Goal: Navigation & Orientation: Understand site structure

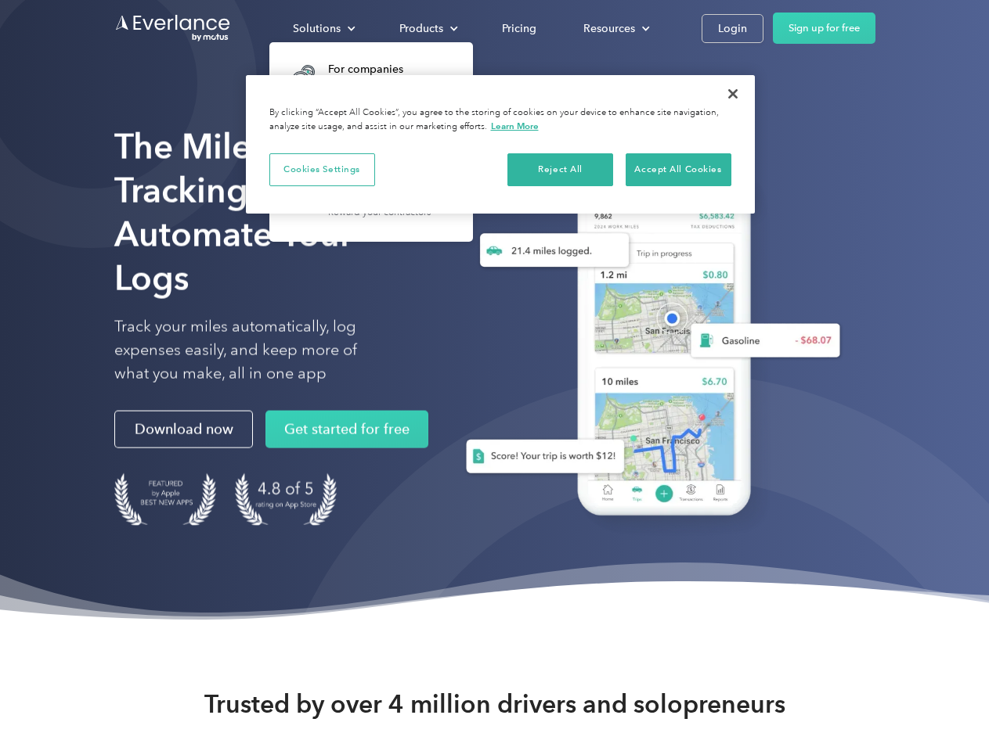
click at [323, 28] on div "Solutions" at bounding box center [317, 29] width 48 height 20
click at [427, 28] on div "Products" at bounding box center [421, 29] width 44 height 20
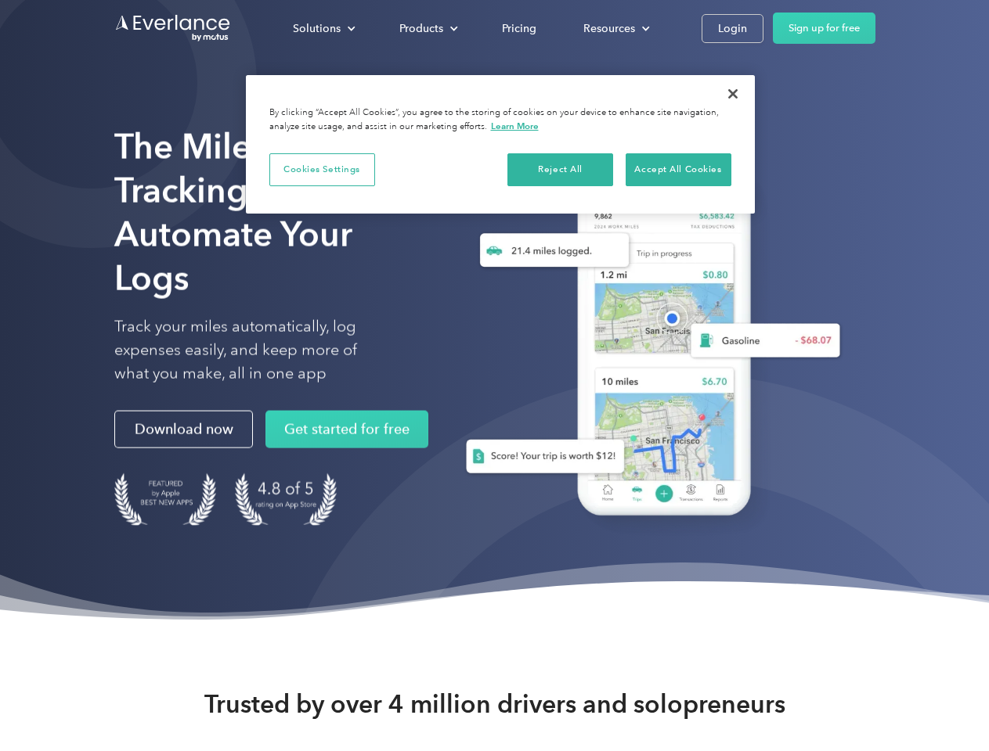
click at [614, 28] on div "Resources" at bounding box center [609, 29] width 52 height 20
click at [322, 169] on button "Cookies Settings" at bounding box center [322, 169] width 106 height 33
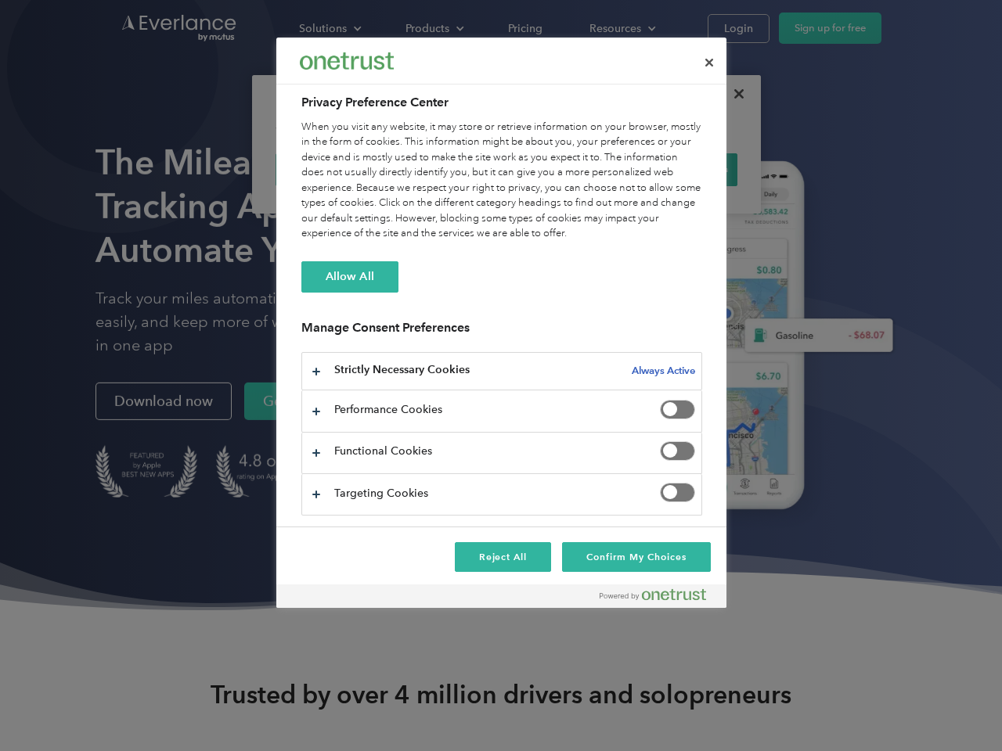
click at [560, 169] on div "When you visit any website, it may store or retrieve information on your browse…" at bounding box center [501, 181] width 401 height 122
click at [678, 169] on div "When you visit any website, it may store or retrieve information on your browse…" at bounding box center [501, 181] width 401 height 122
click at [733, 94] on div at bounding box center [501, 375] width 1002 height 751
